Goal: Transaction & Acquisition: Purchase product/service

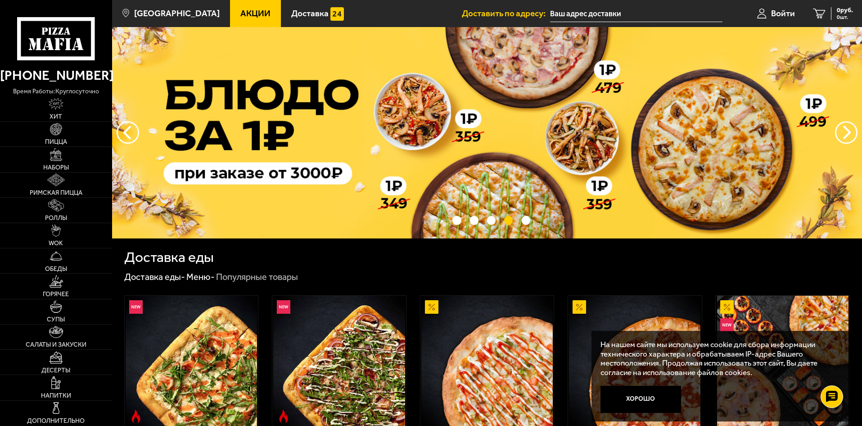
click at [240, 14] on span "Акции" at bounding box center [255, 13] width 30 height 9
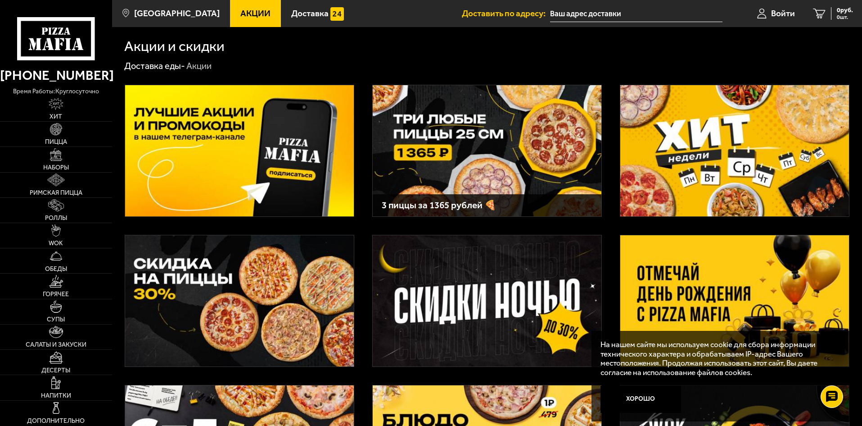
click at [276, 148] on img at bounding box center [239, 150] width 229 height 131
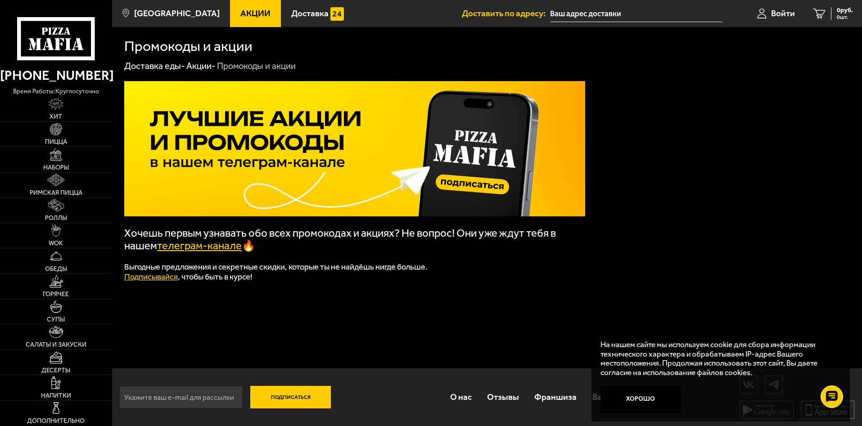
scroll to position [0, 0]
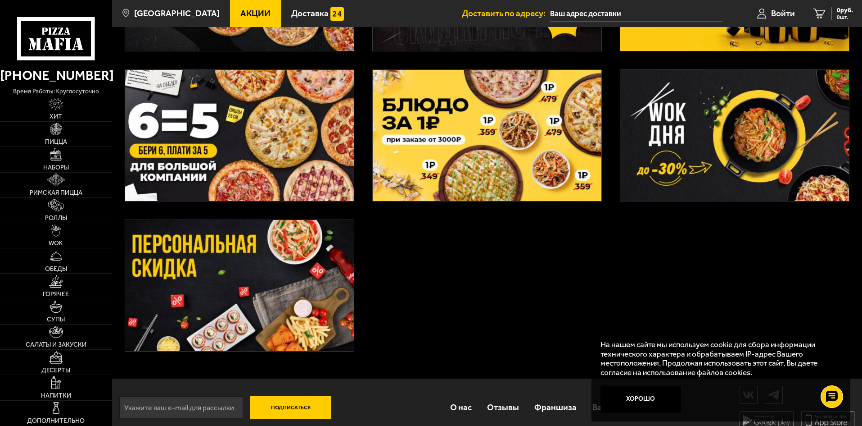
scroll to position [328, 0]
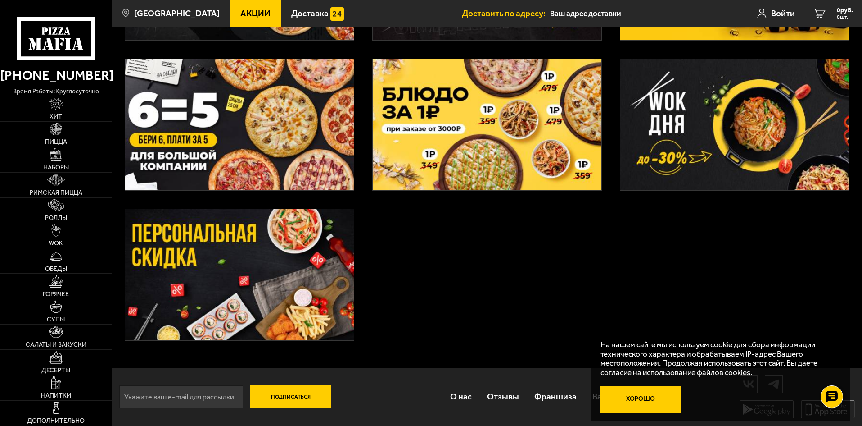
click at [637, 395] on button "Хорошо" at bounding box center [641, 398] width 81 height 27
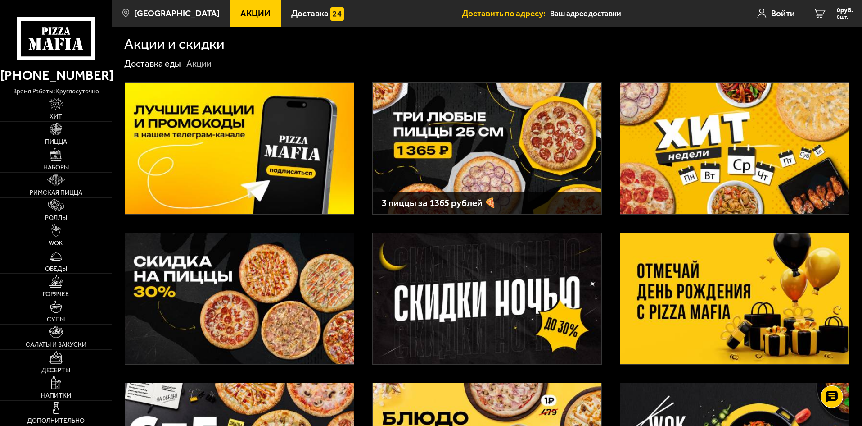
scroll to position [0, 0]
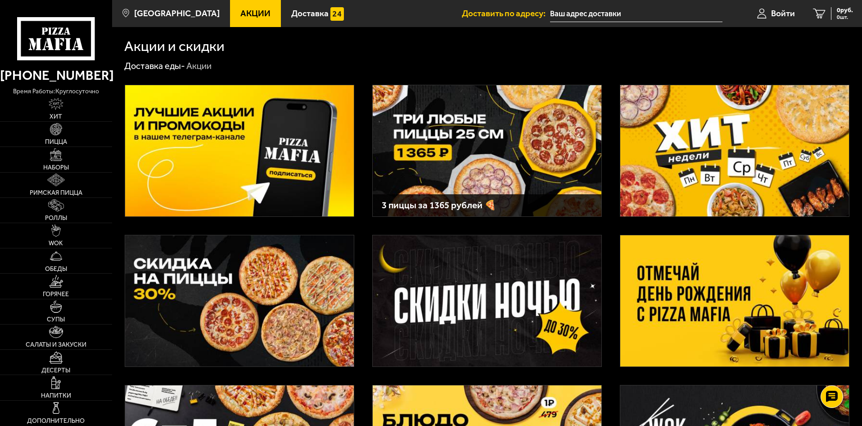
click at [757, 134] on img at bounding box center [735, 150] width 229 height 131
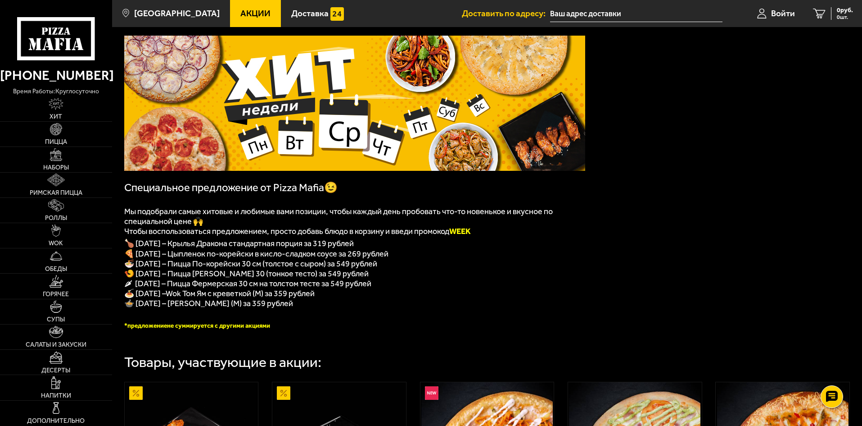
scroll to position [180, 0]
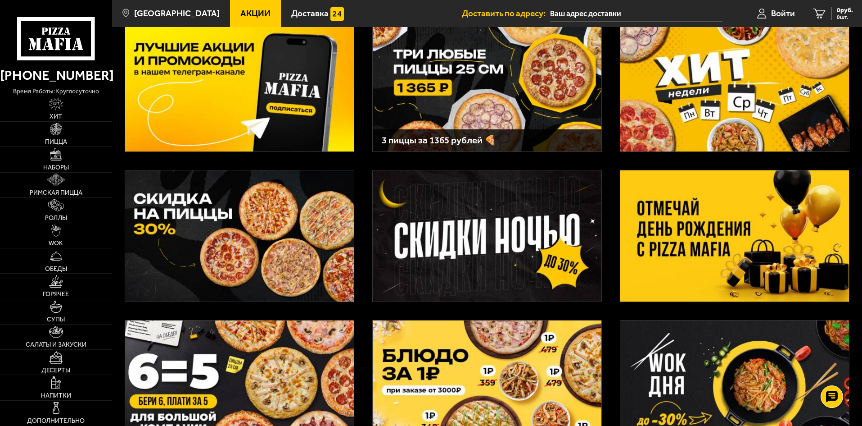
scroll to position [90, 0]
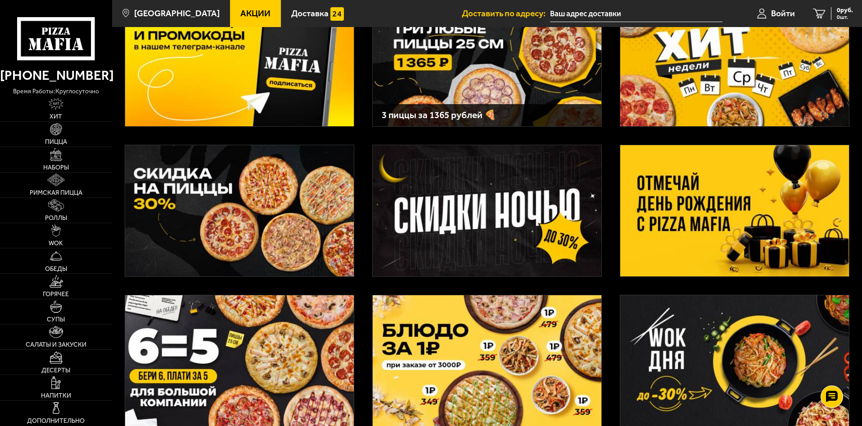
click at [535, 213] on img at bounding box center [487, 210] width 229 height 131
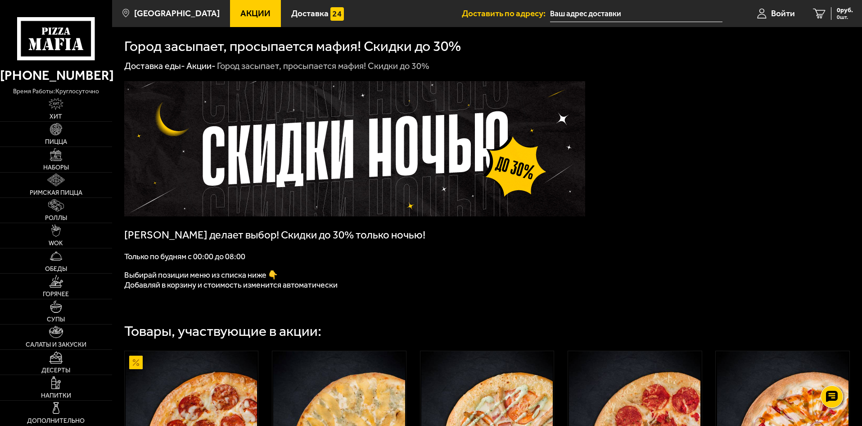
click at [578, 246] on p at bounding box center [354, 247] width 461 height 9
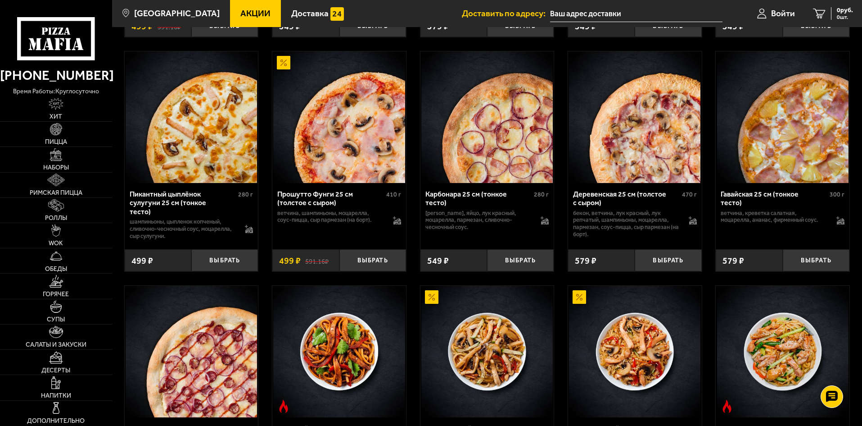
scroll to position [540, 0]
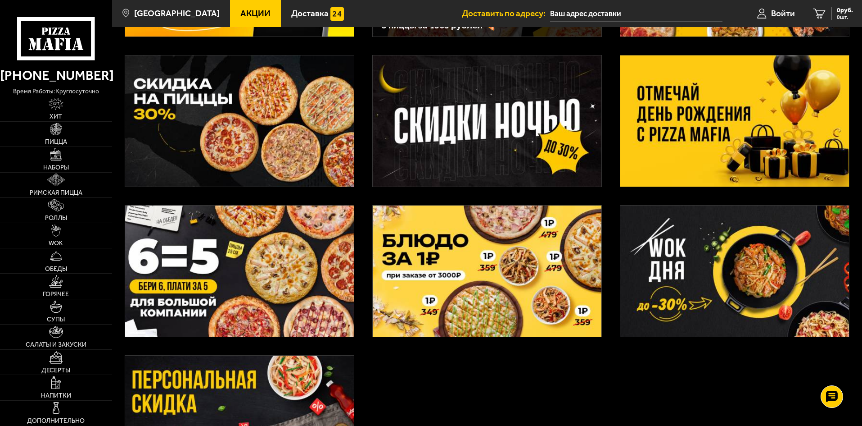
scroll to position [180, 0]
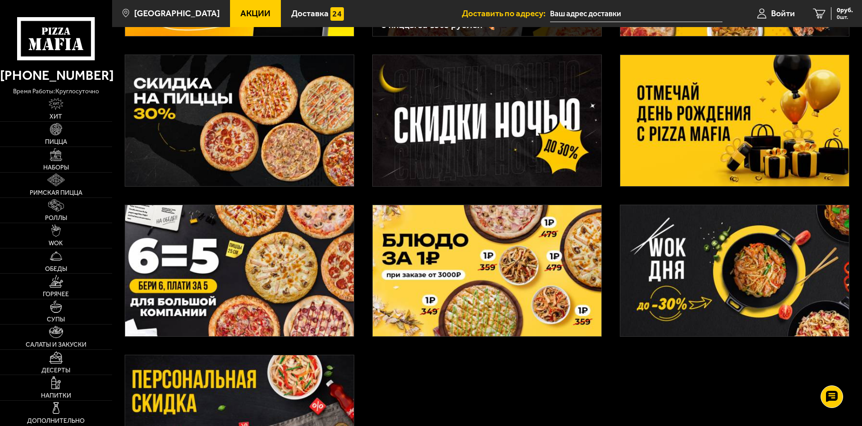
click at [281, 256] on img at bounding box center [239, 270] width 229 height 131
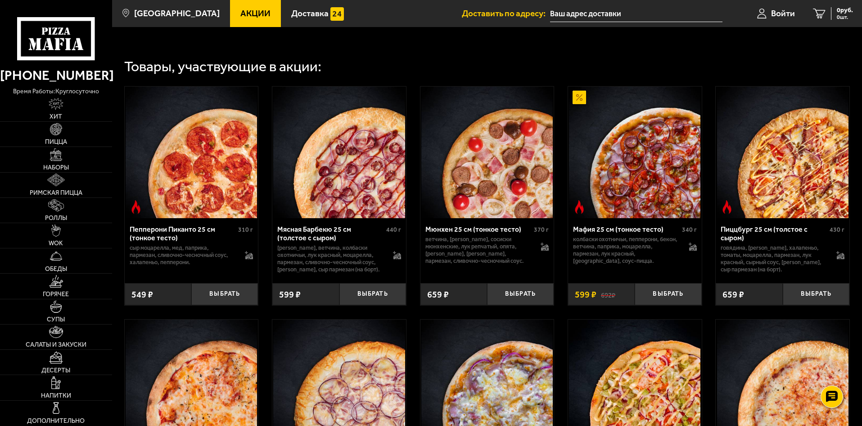
scroll to position [360, 0]
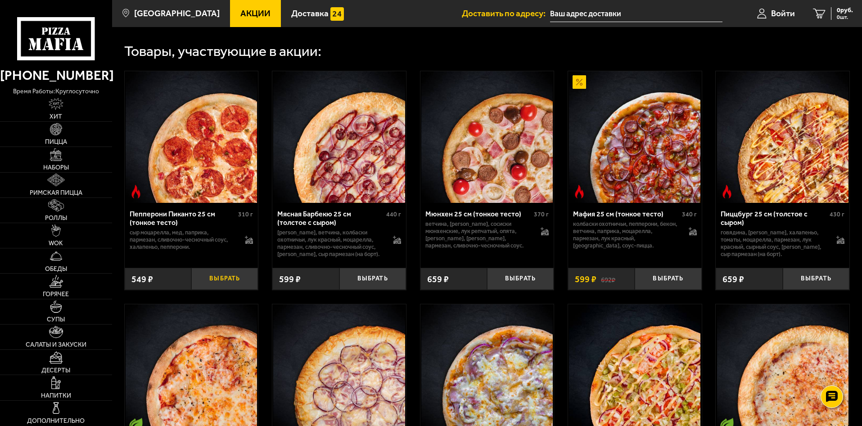
click at [226, 284] on button "Выбрать" at bounding box center [224, 278] width 67 height 22
click at [366, 284] on button "Выбрать" at bounding box center [373, 278] width 67 height 22
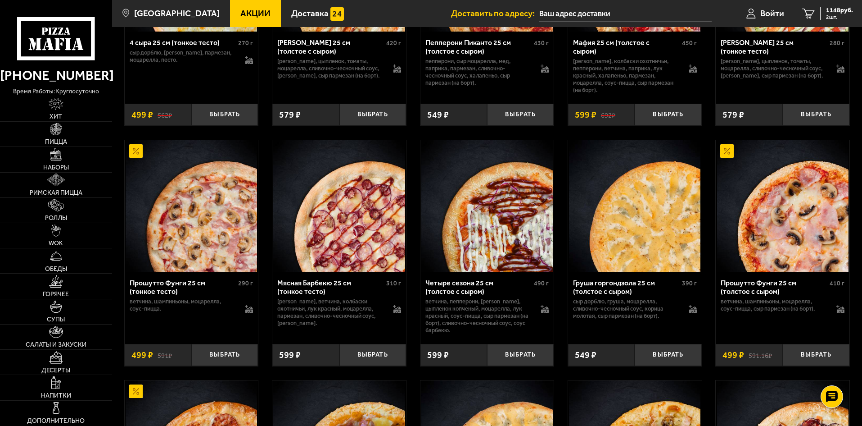
scroll to position [1486, 0]
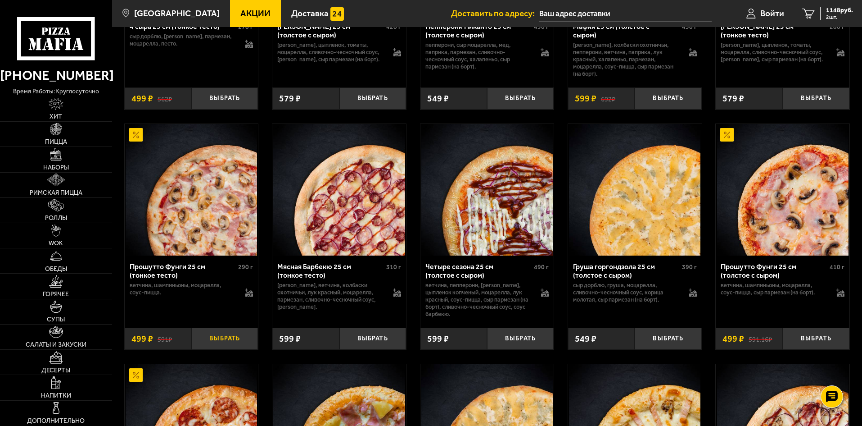
click at [230, 340] on button "Выбрать" at bounding box center [224, 338] width 67 height 22
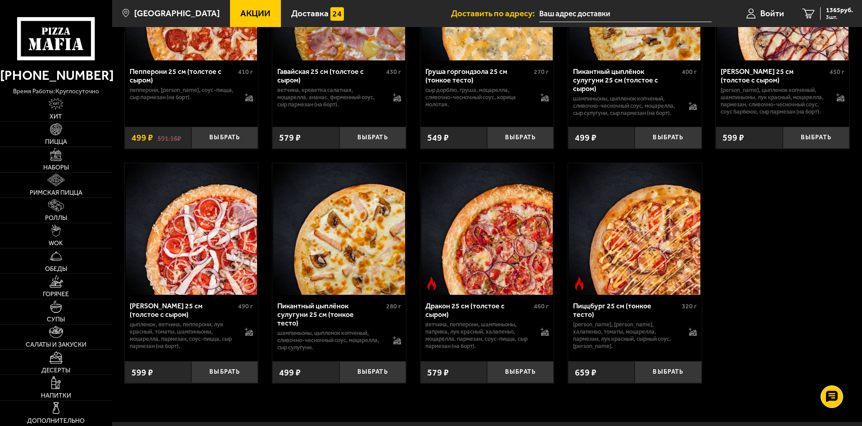
scroll to position [1936, 0]
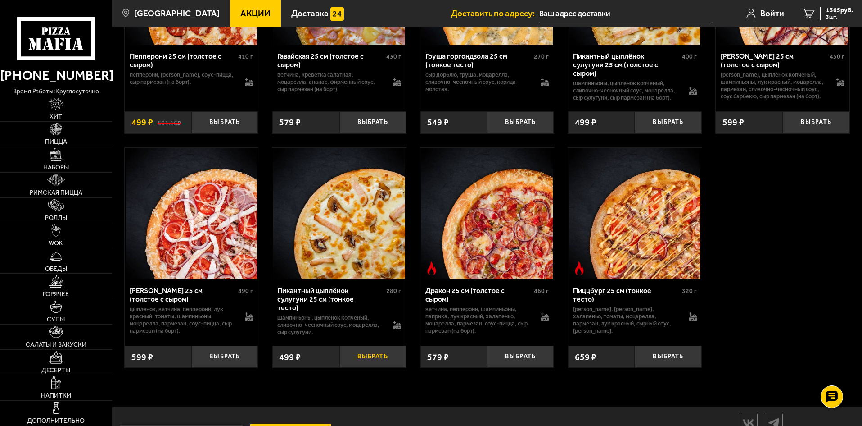
click at [389, 366] on button "Выбрать" at bounding box center [373, 356] width 67 height 22
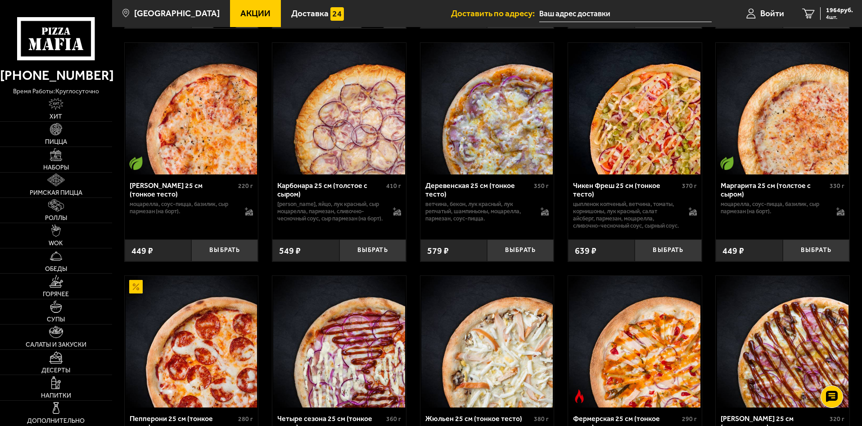
scroll to position [675, 0]
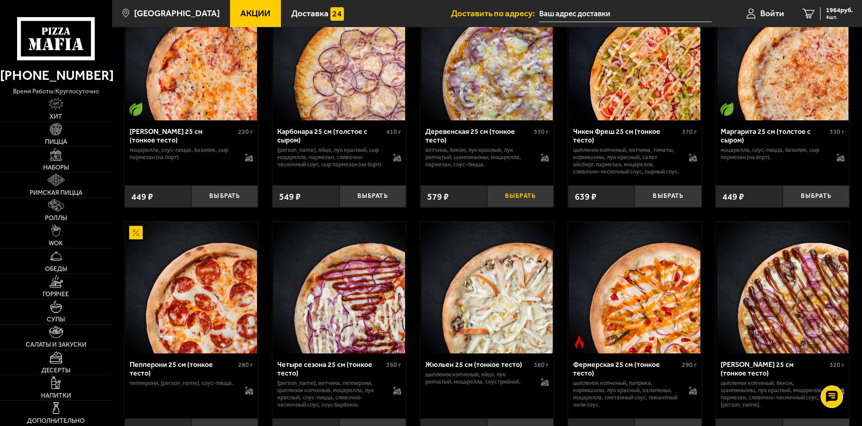
click at [516, 207] on button "Выбрать" at bounding box center [520, 196] width 67 height 22
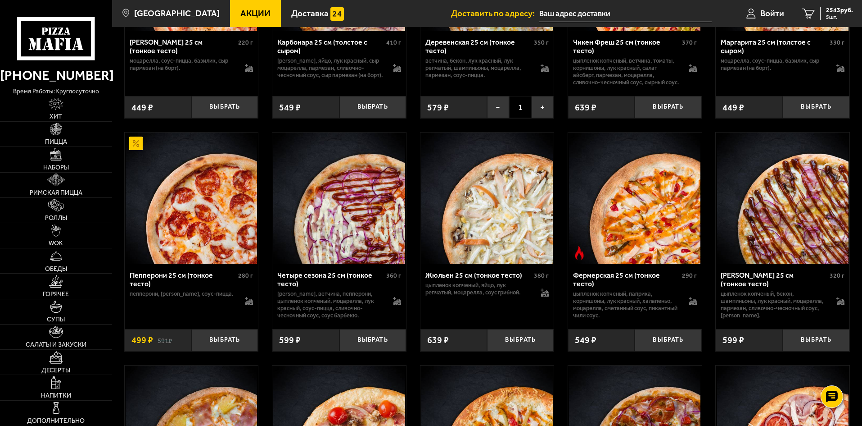
scroll to position [765, 0]
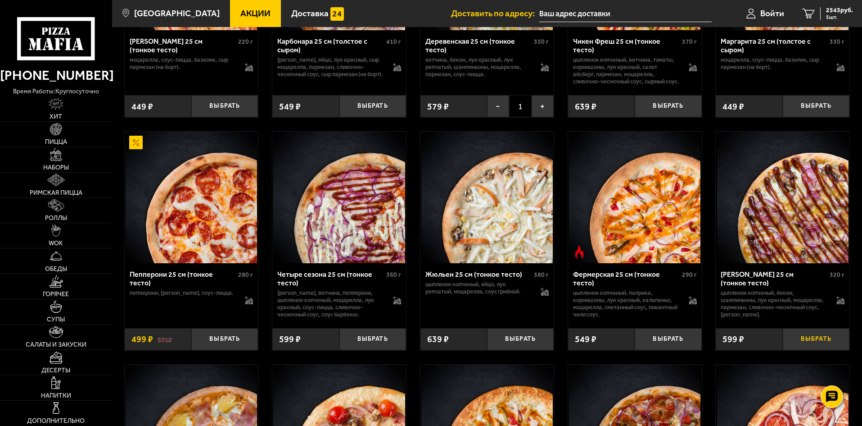
click at [830, 350] on button "Выбрать" at bounding box center [816, 339] width 67 height 22
click at [840, 10] on span "2730 руб." at bounding box center [839, 10] width 27 height 6
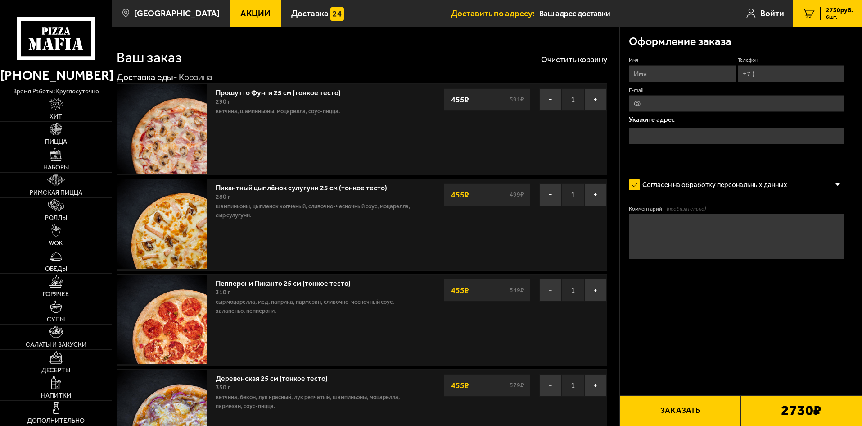
click at [240, 11] on span "Акции" at bounding box center [255, 13] width 30 height 9
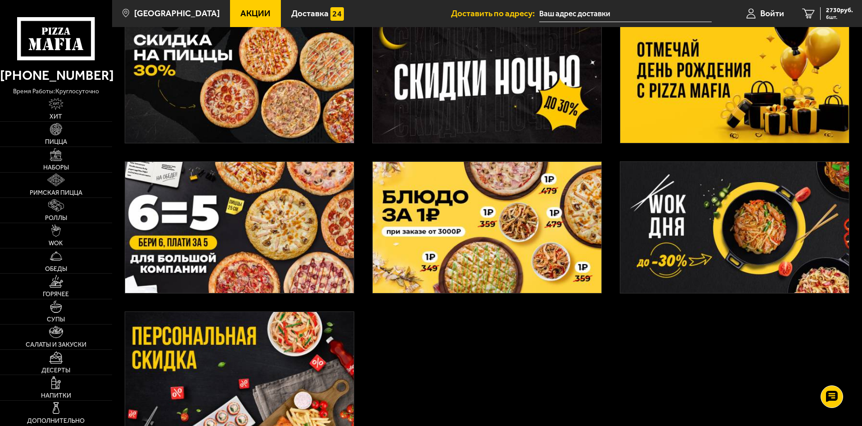
scroll to position [225, 0]
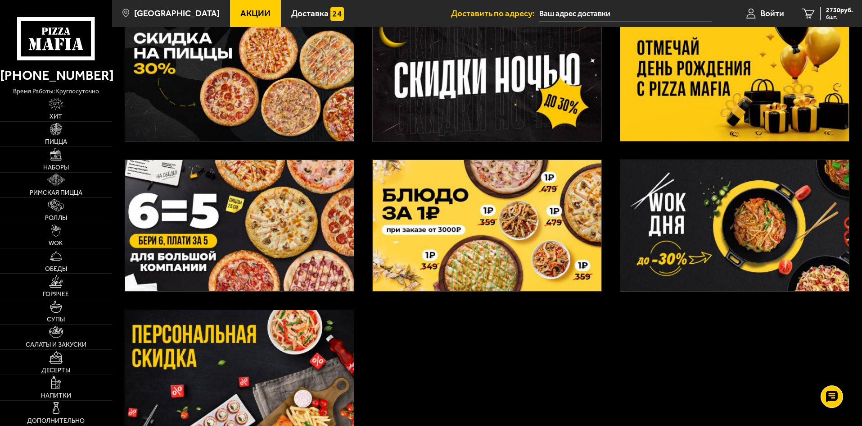
click at [272, 224] on img at bounding box center [239, 225] width 229 height 131
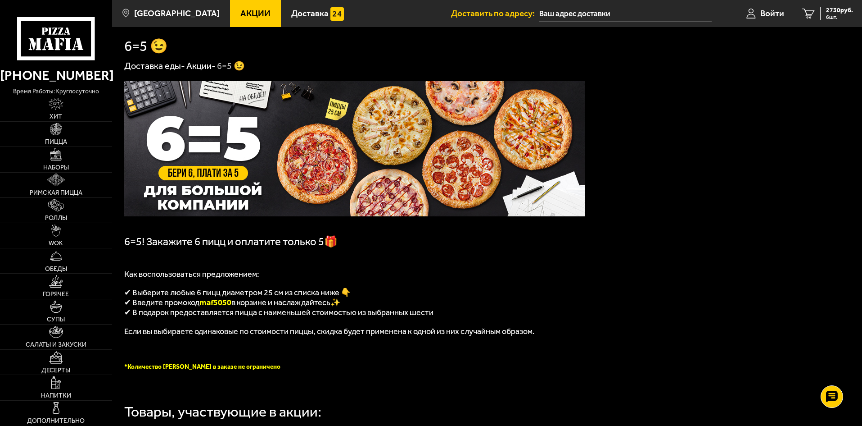
click at [221, 307] on span "maf5050" at bounding box center [215, 302] width 32 height 10
copy span "maf5050"
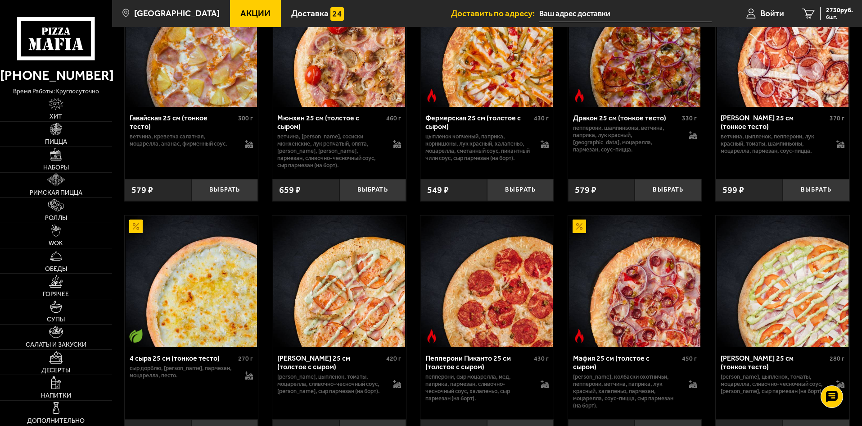
scroll to position [1261, 0]
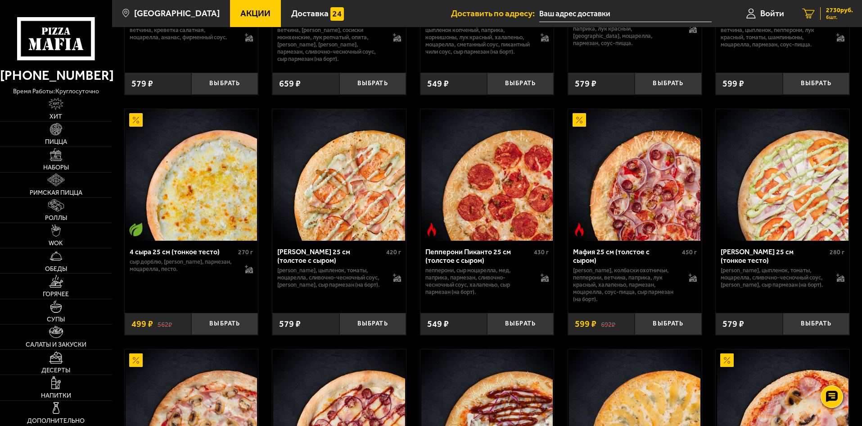
click at [840, 7] on span "2730 руб." at bounding box center [839, 10] width 27 height 6
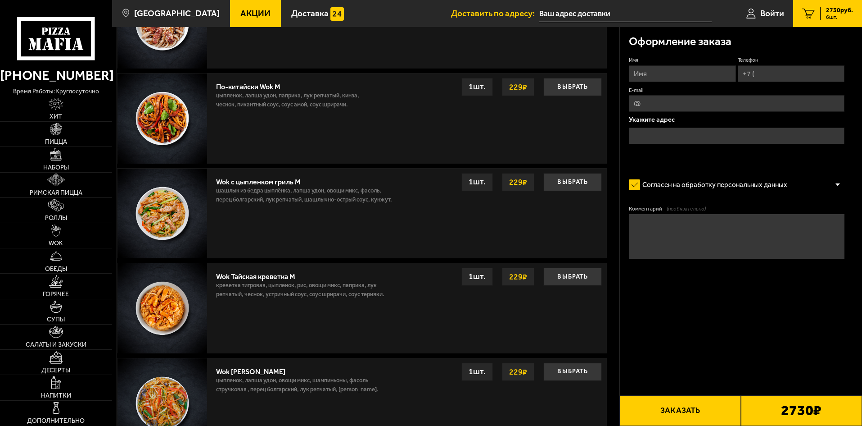
scroll to position [1221, 0]
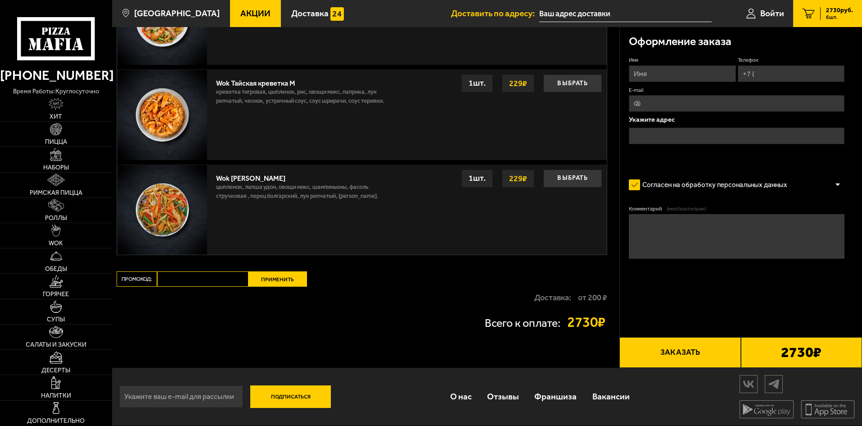
paste input "maf5050"
type input "maf5050"
click at [265, 281] on button "Применить" at bounding box center [278, 278] width 59 height 15
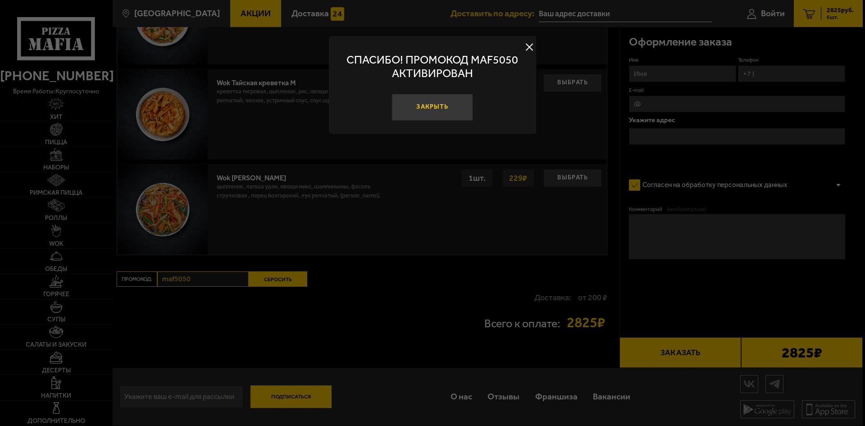
click at [454, 103] on button "Закрыть" at bounding box center [432, 107] width 81 height 27
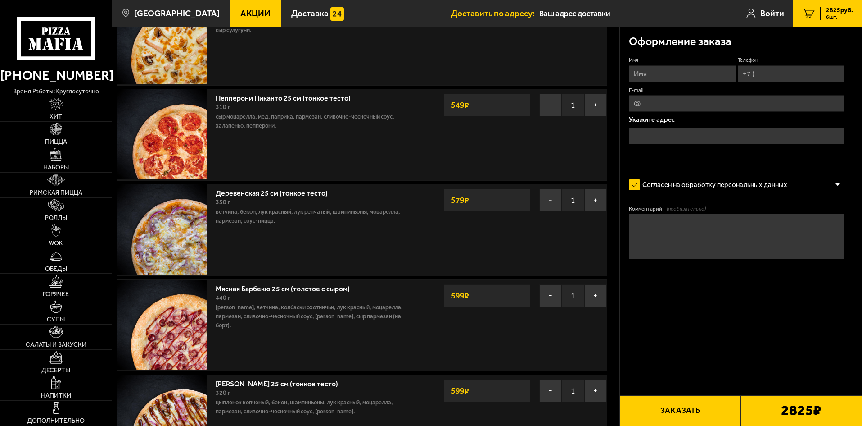
scroll to position [0, 0]
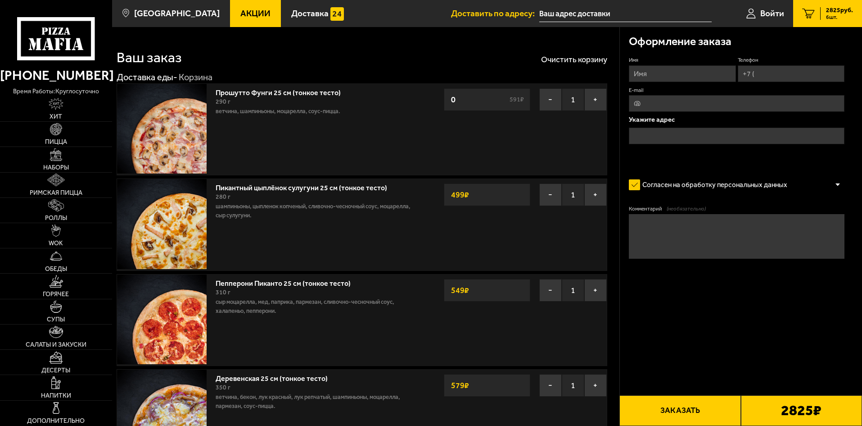
click at [474, 77] on div "Доставка еды - Корзина" at bounding box center [356, 78] width 479 height 12
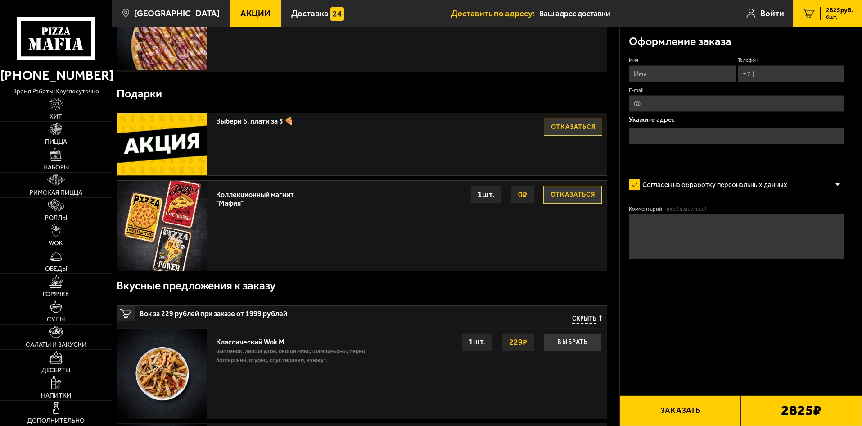
scroll to position [585, 0]
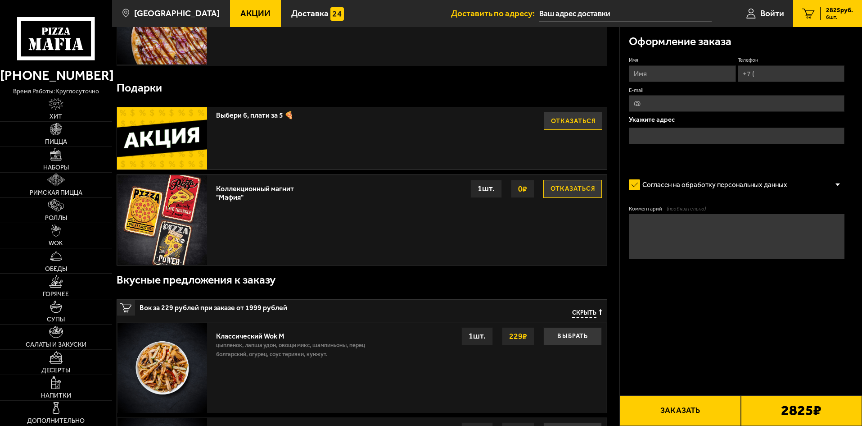
click at [564, 119] on button "Отказаться" at bounding box center [573, 121] width 59 height 18
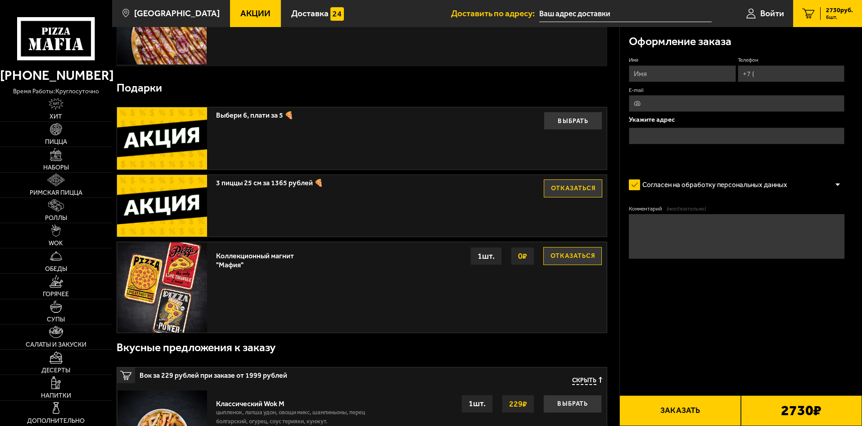
click at [425, 91] on div "Подарки" at bounding box center [362, 87] width 491 height 29
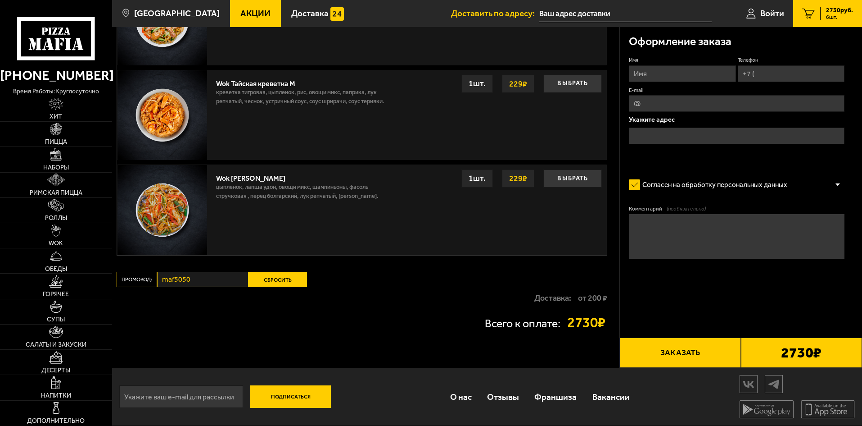
scroll to position [1288, 0]
click at [56, 316] on span "Супы" at bounding box center [56, 319] width 18 height 6
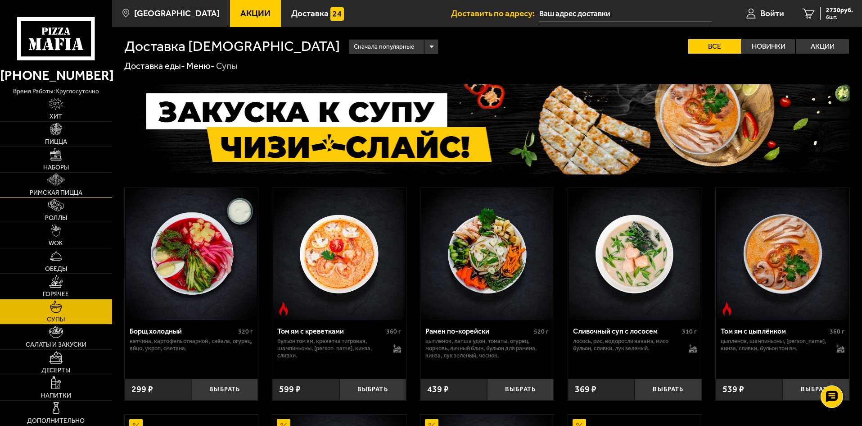
click at [59, 177] on img at bounding box center [56, 179] width 18 height 13
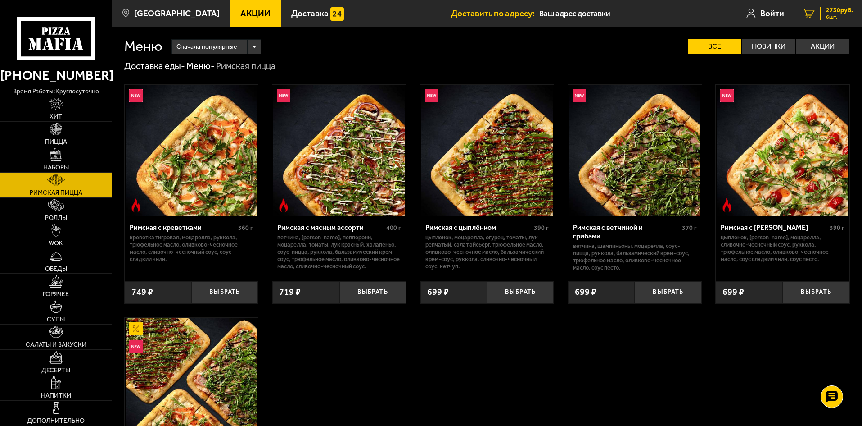
click at [830, 13] on span "2730 руб." at bounding box center [839, 10] width 27 height 6
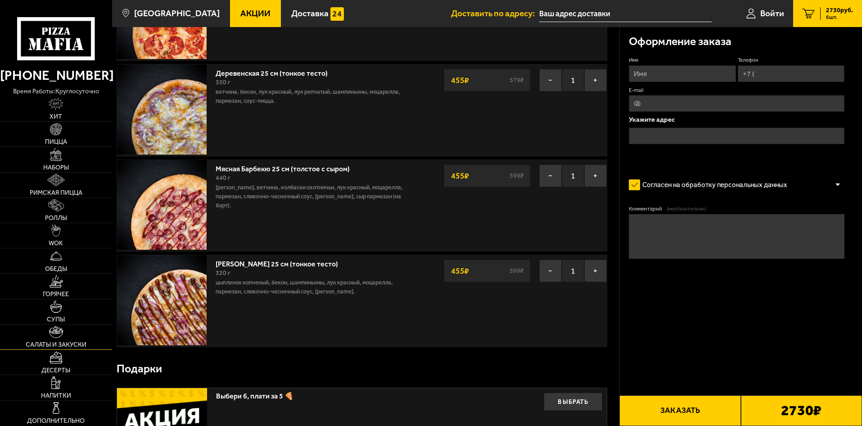
scroll to position [315, 0]
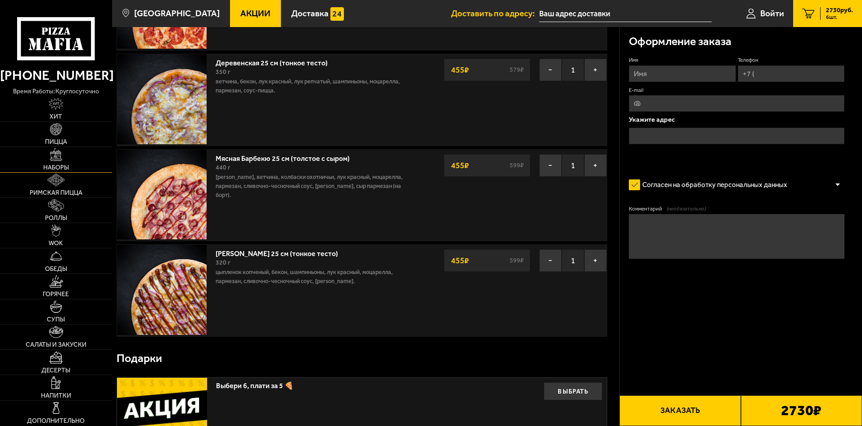
click at [57, 159] on img at bounding box center [56, 154] width 13 height 13
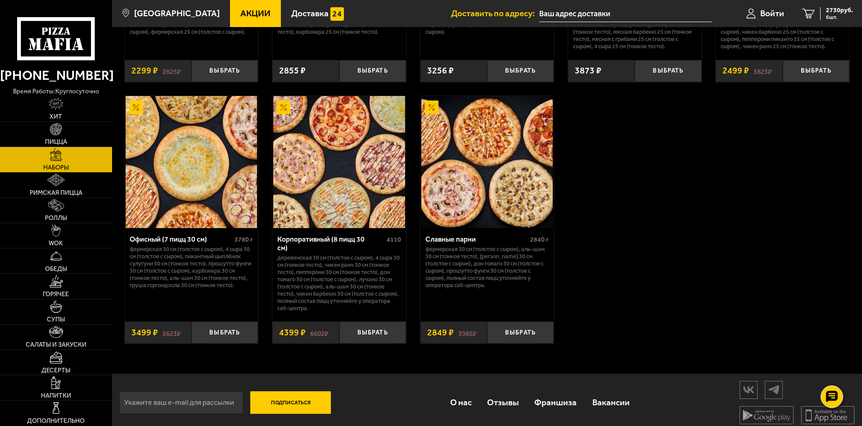
scroll to position [1378, 0]
